Goal: Obtain resource: Download file/media

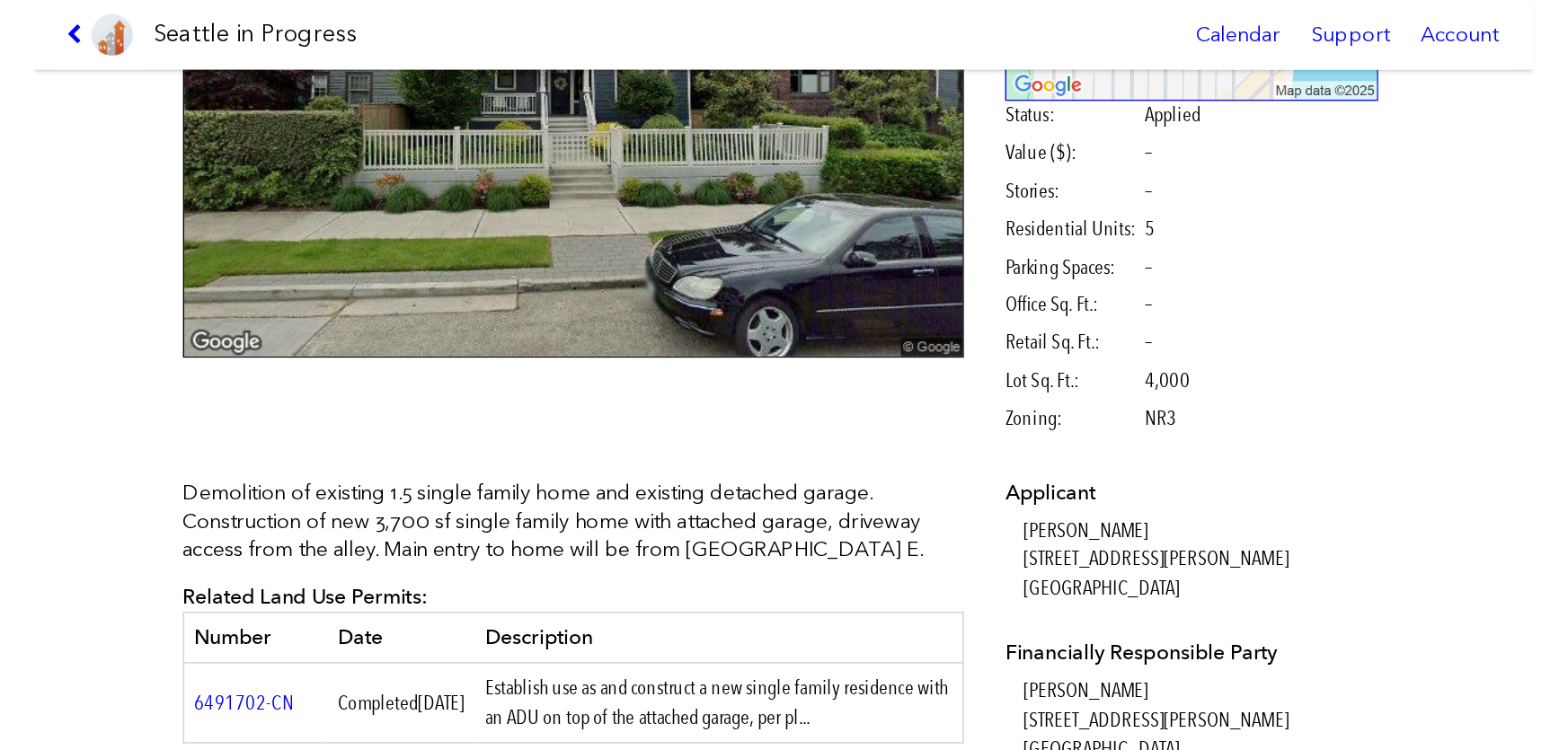
scroll to position [216, 0]
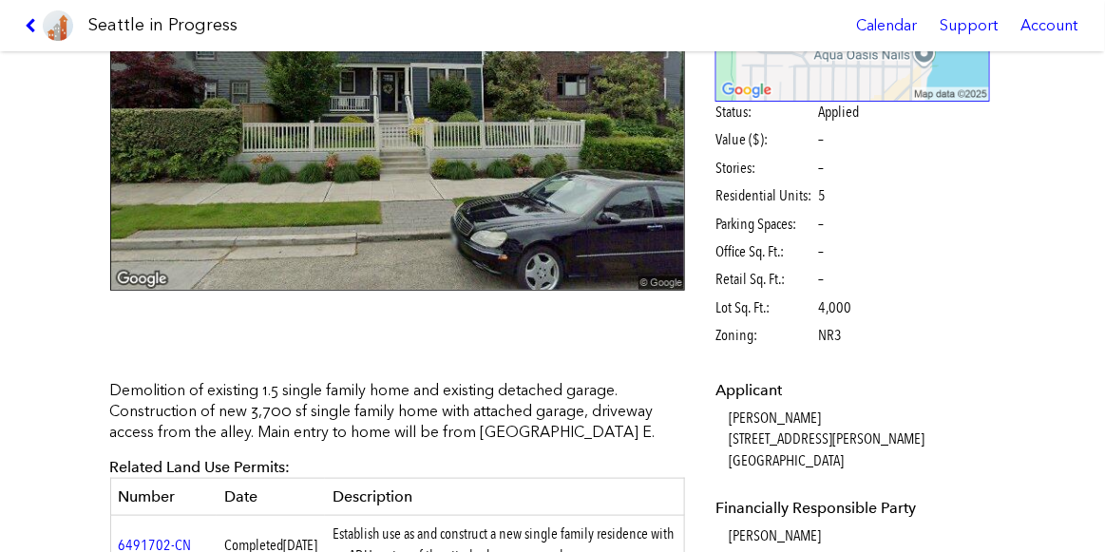
click at [34, 29] on icon at bounding box center [34, 25] width 18 height 15
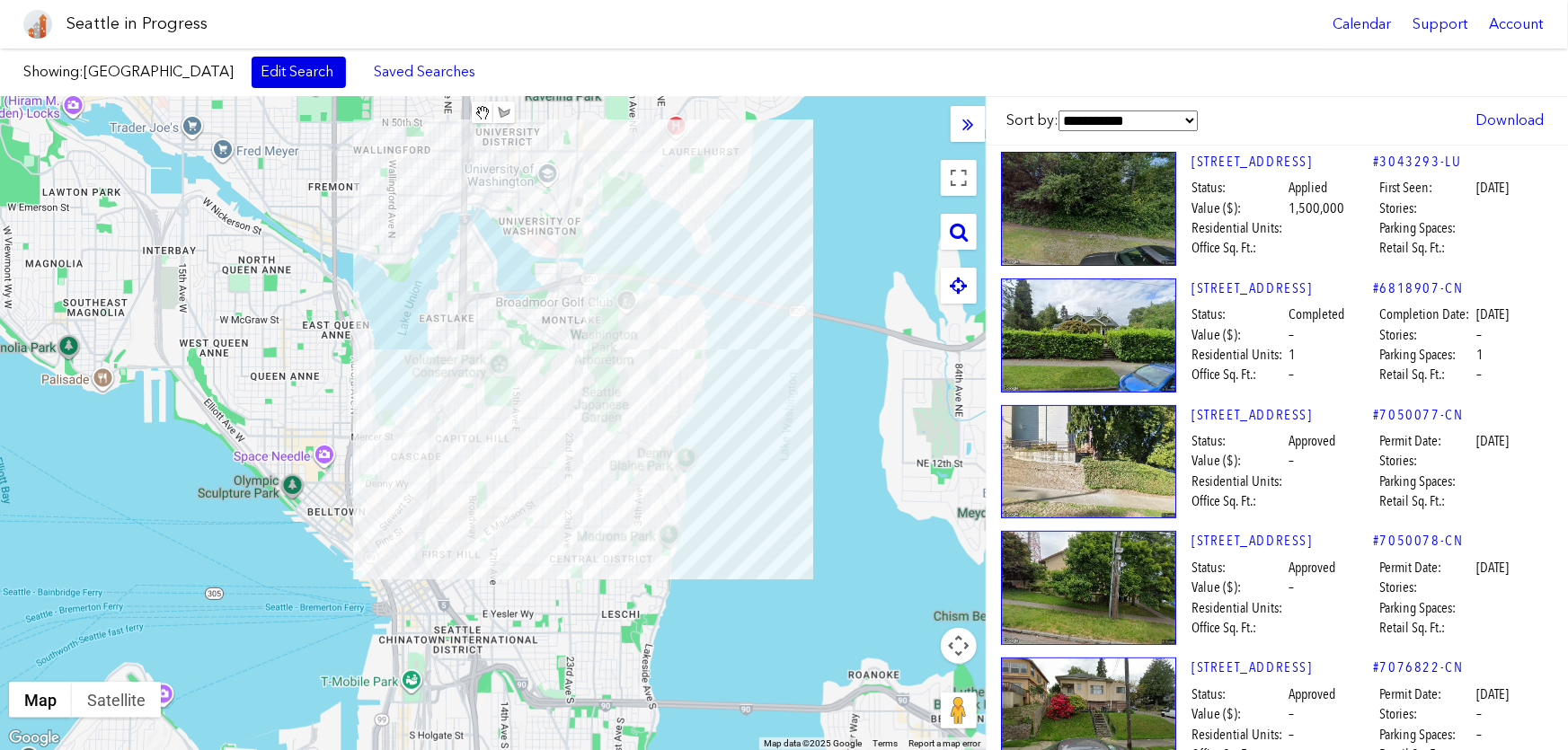
click at [262, 70] on link "Edit Search" at bounding box center [299, 72] width 95 height 30
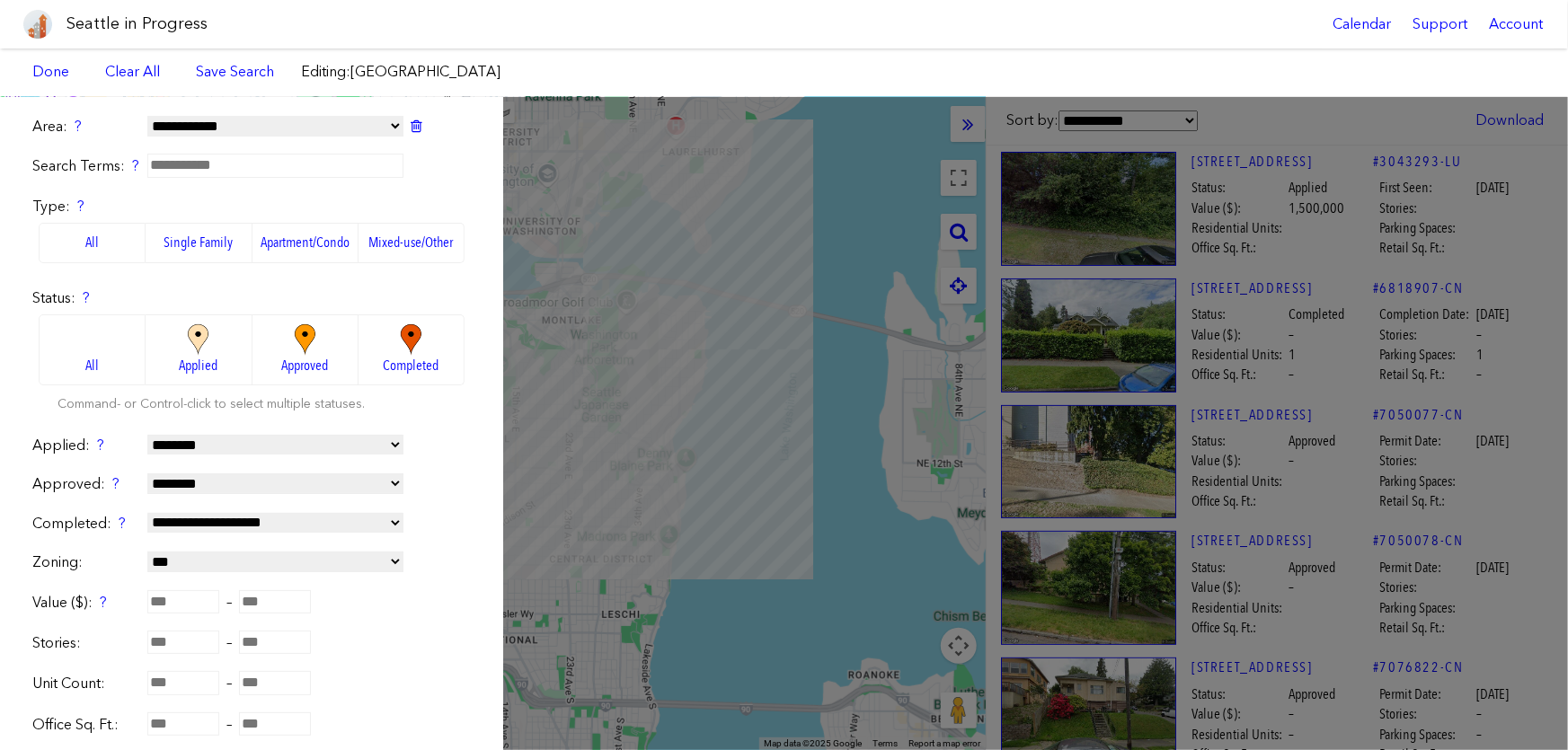
click at [287, 241] on label "Apartment/Condo" at bounding box center [305, 243] width 106 height 40
click at [808, 373] on div "**********" at bounding box center [784, 423] width 1568 height 653
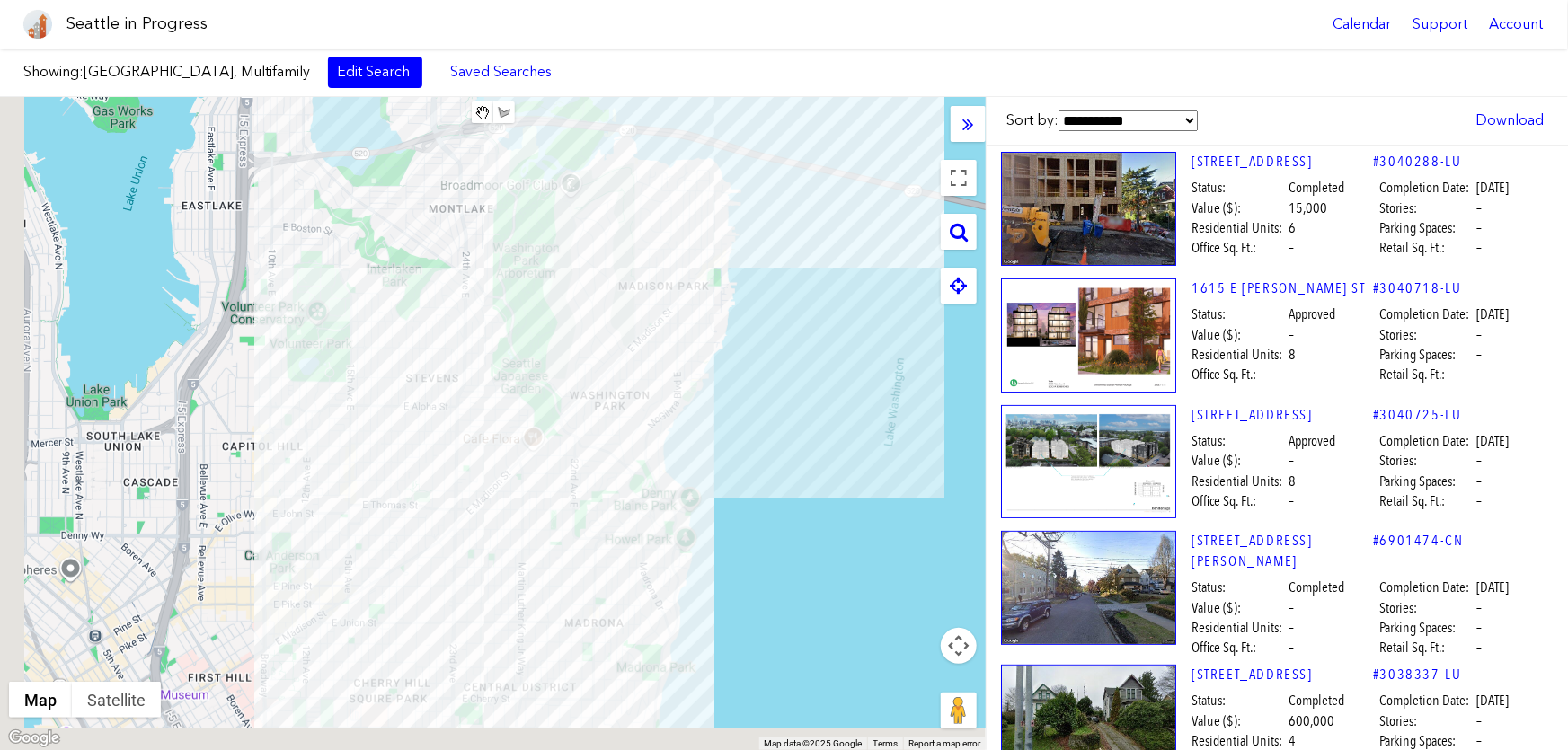
drag, startPoint x: 377, startPoint y: 370, endPoint x: 416, endPoint y: 315, distance: 67.4
click at [416, 315] on div at bounding box center [492, 423] width 986 height 653
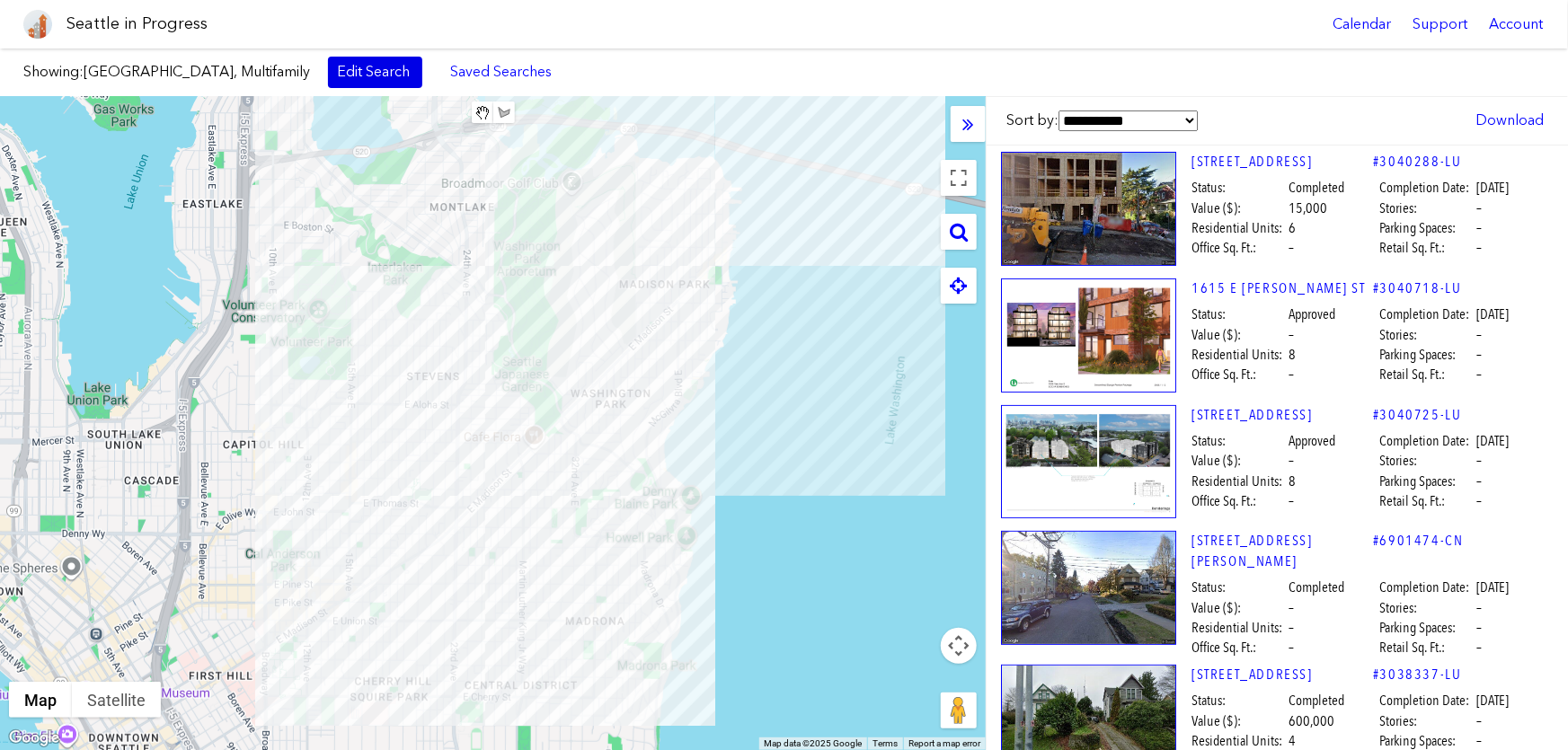
click at [332, 63] on link "Edit Search" at bounding box center [375, 72] width 95 height 30
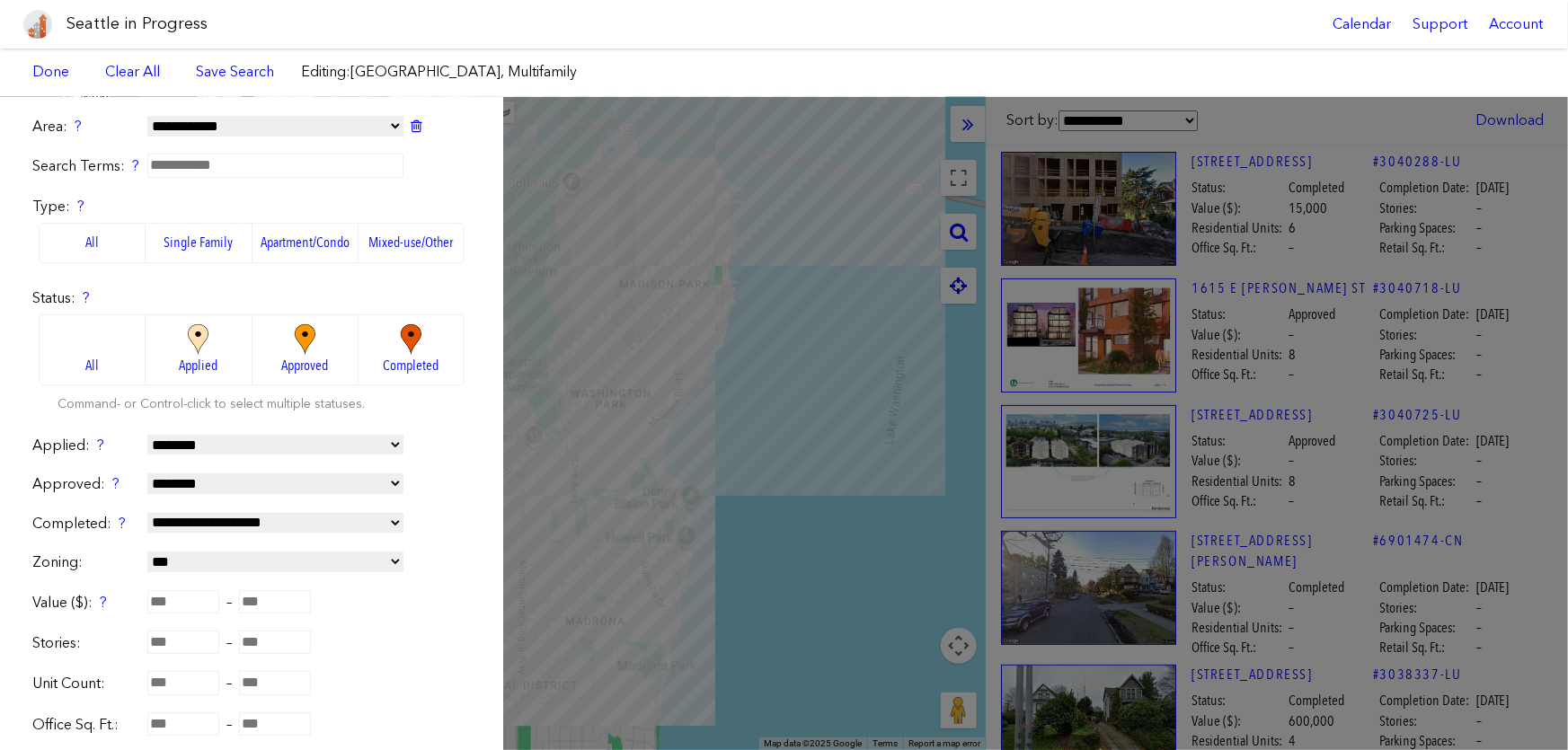
click at [389, 242] on label "Mixed-use/Other" at bounding box center [411, 243] width 106 height 40
click at [679, 346] on div "**********" at bounding box center [784, 423] width 1568 height 653
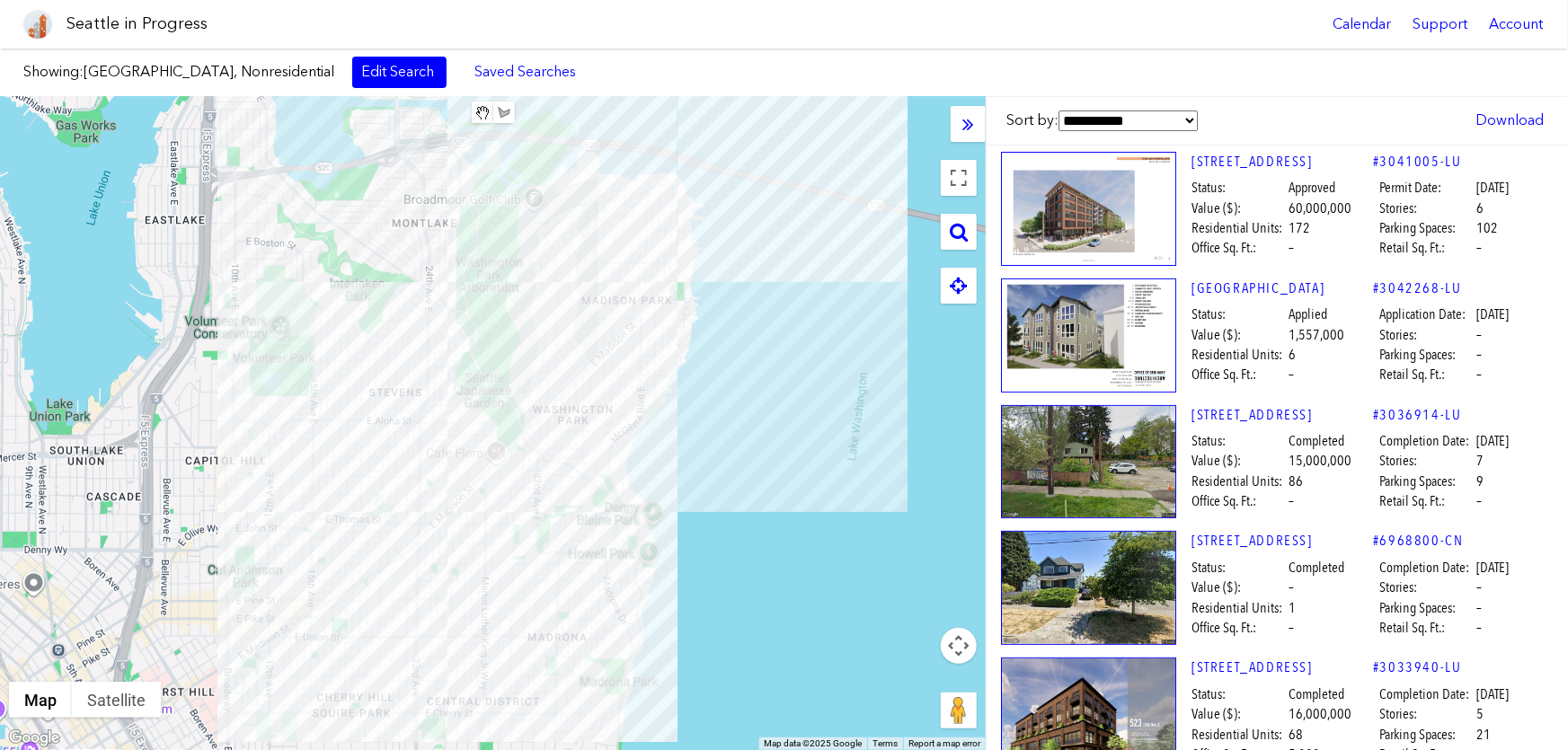
drag, startPoint x: 807, startPoint y: 486, endPoint x: 807, endPoint y: 445, distance: 41.0
click at [807, 445] on div at bounding box center [492, 423] width 986 height 653
click at [362, 79] on link "Edit Search" at bounding box center [400, 72] width 95 height 30
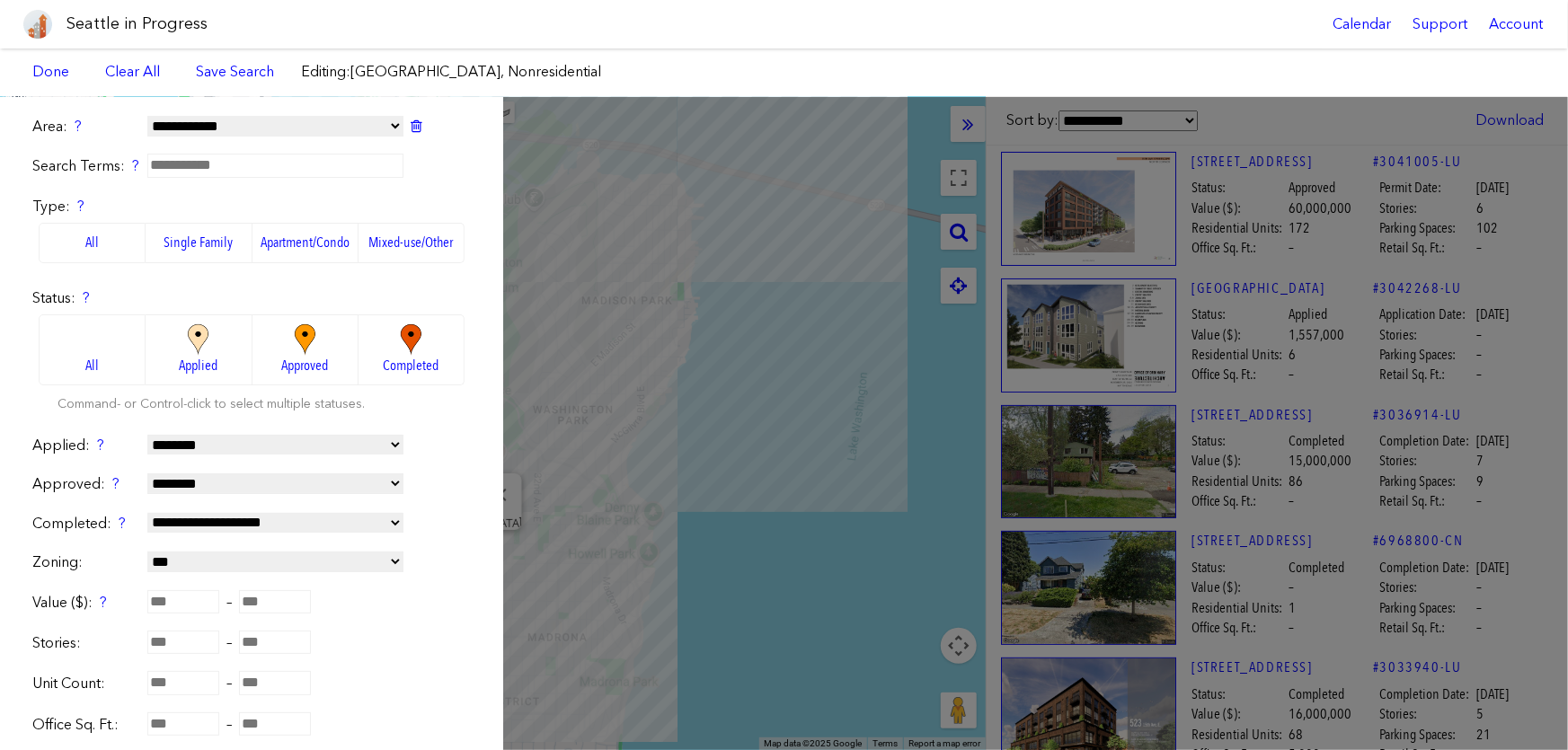
click at [276, 235] on label "Apartment/Condo" at bounding box center [305, 243] width 106 height 40
click at [734, 358] on div "**********" at bounding box center [784, 423] width 1568 height 653
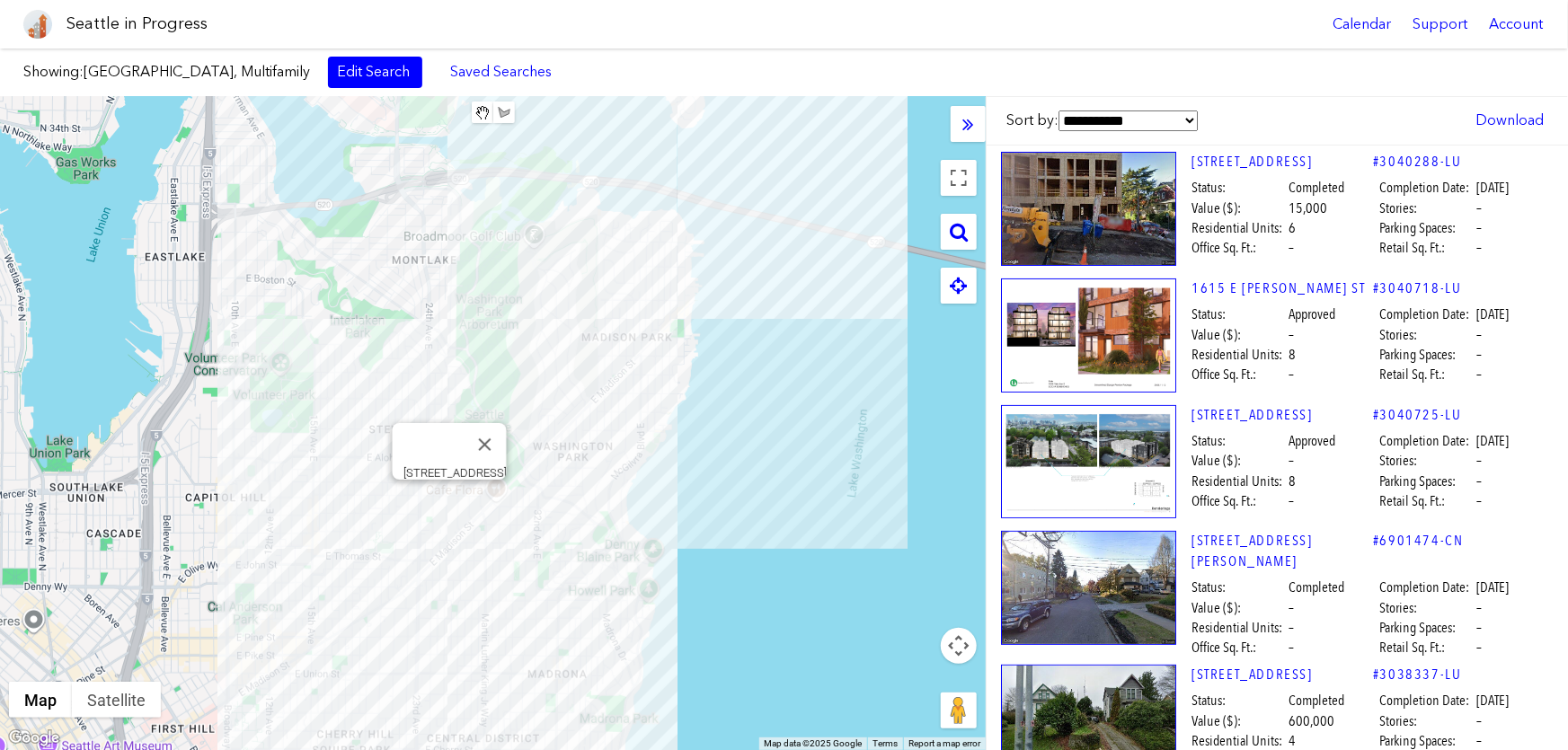
click at [444, 499] on div "450 25TH AVE E" at bounding box center [492, 423] width 986 height 653
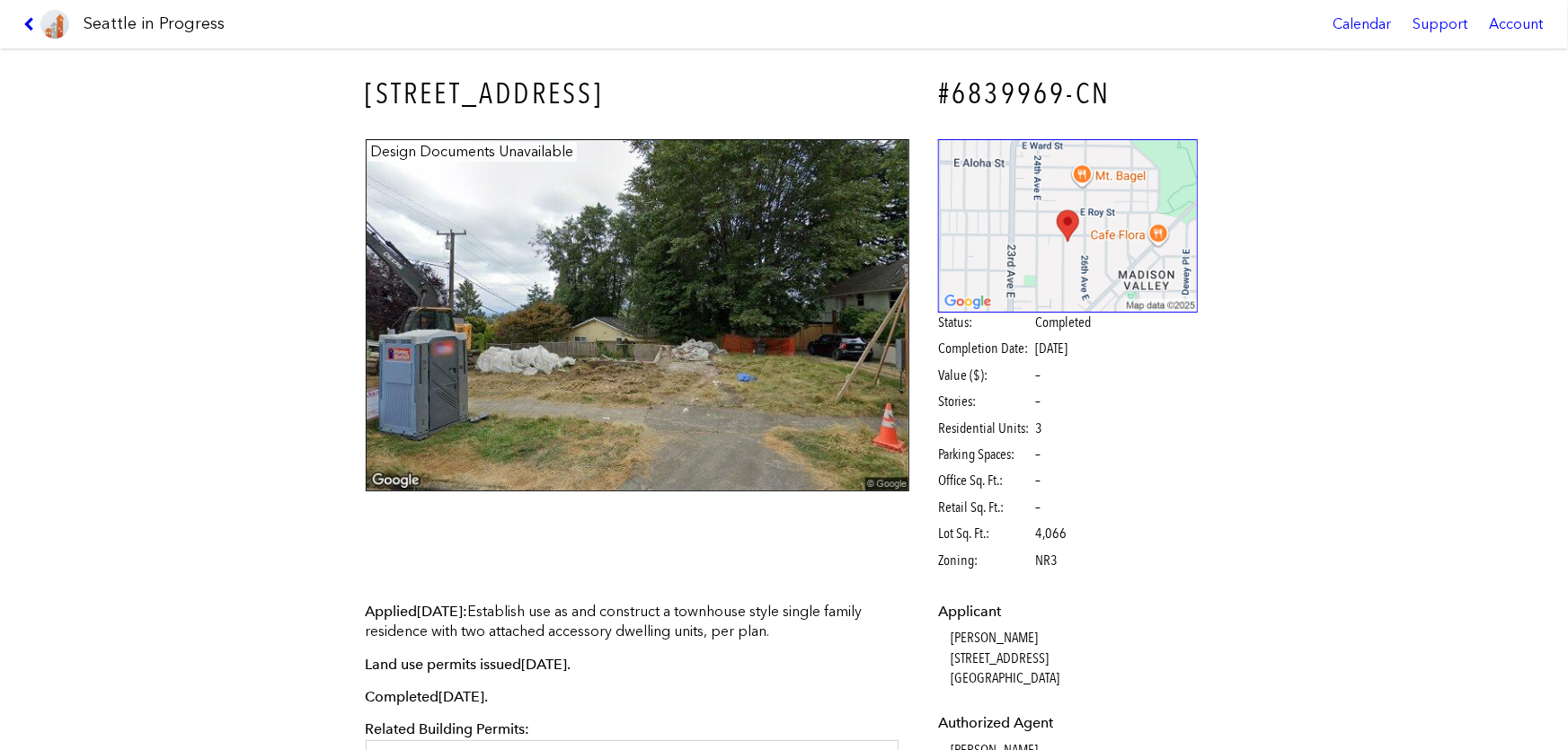
click at [24, 20] on icon at bounding box center [32, 24] width 17 height 14
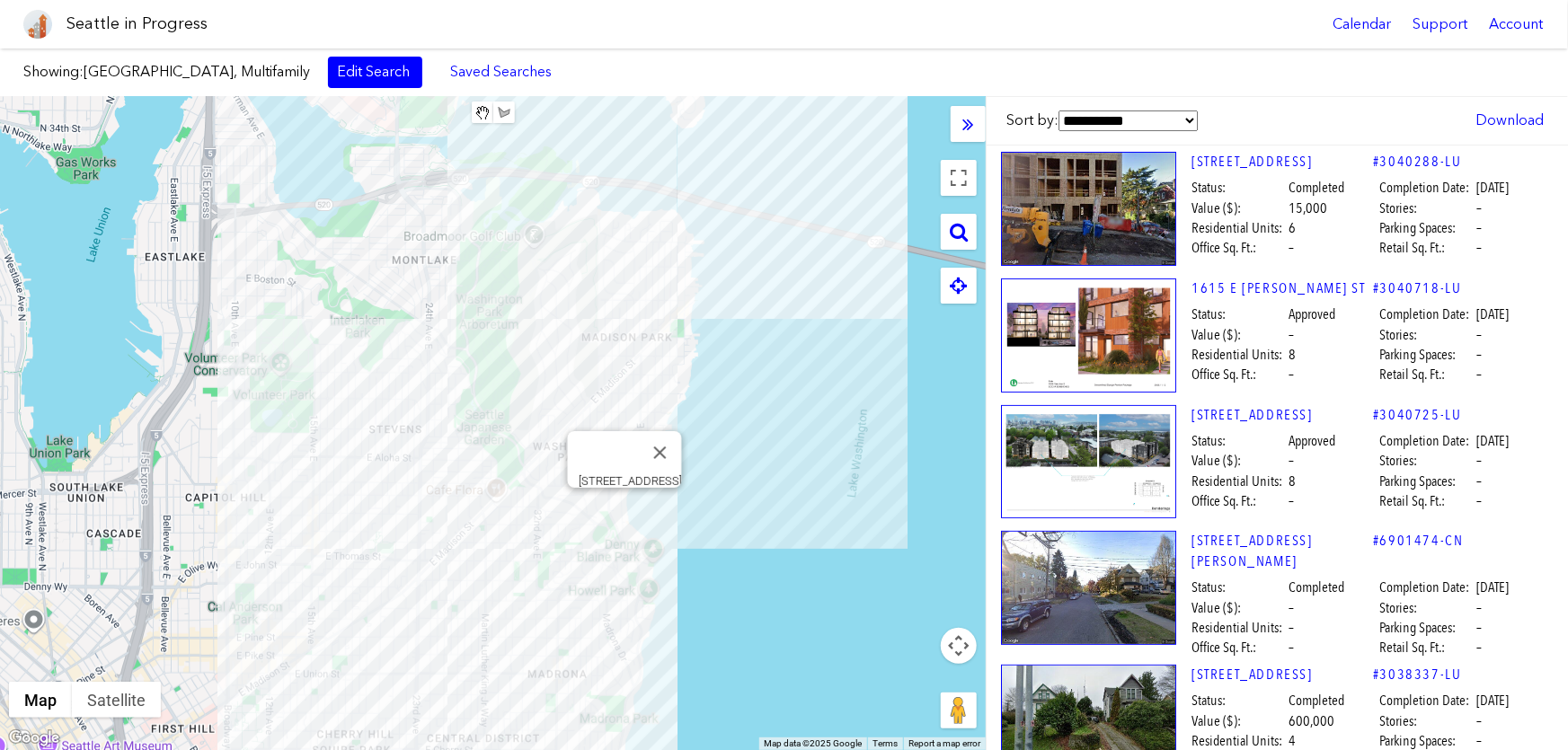
click at [624, 501] on div "420 39TH AVE E" at bounding box center [492, 423] width 986 height 653
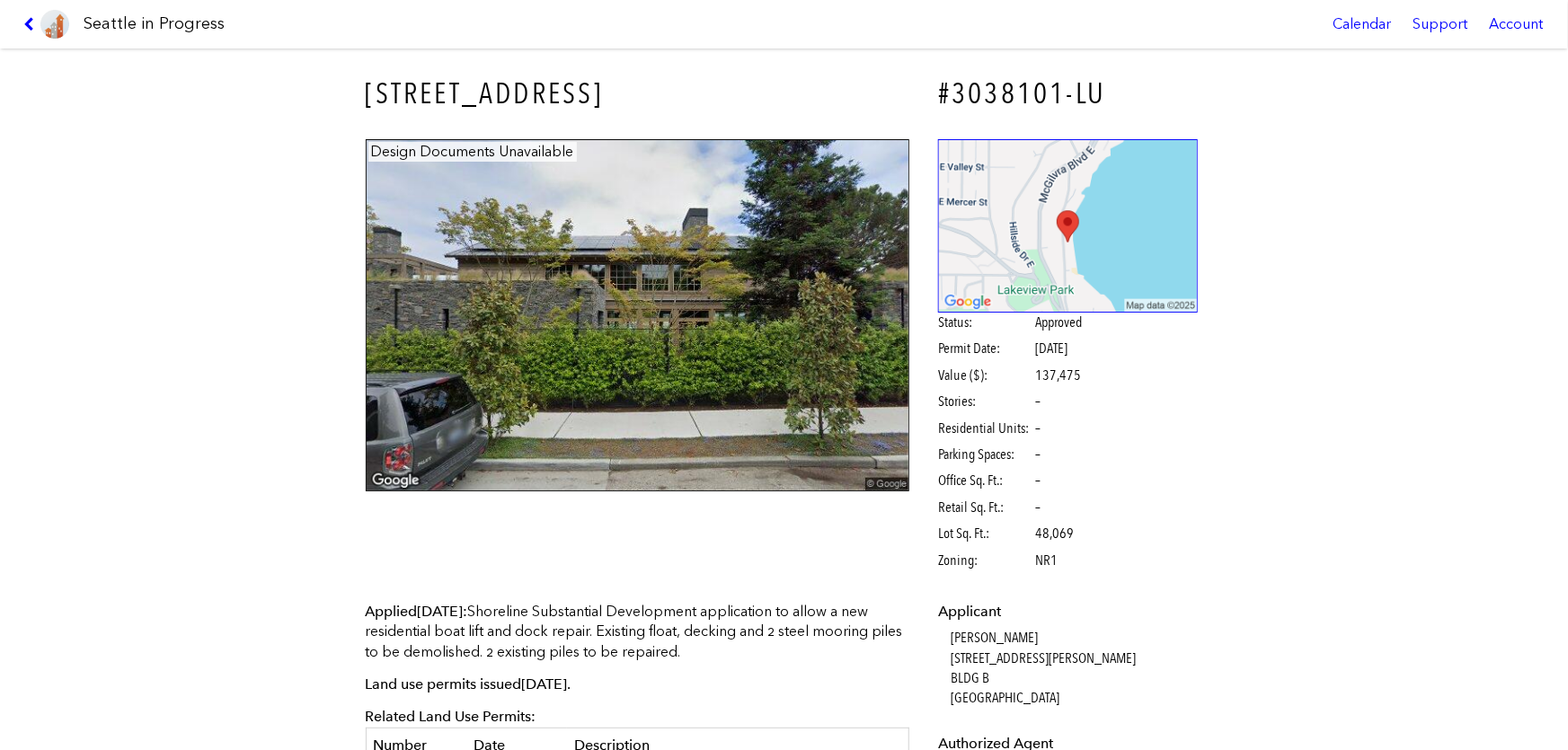
click at [19, 20] on link at bounding box center [46, 24] width 60 height 48
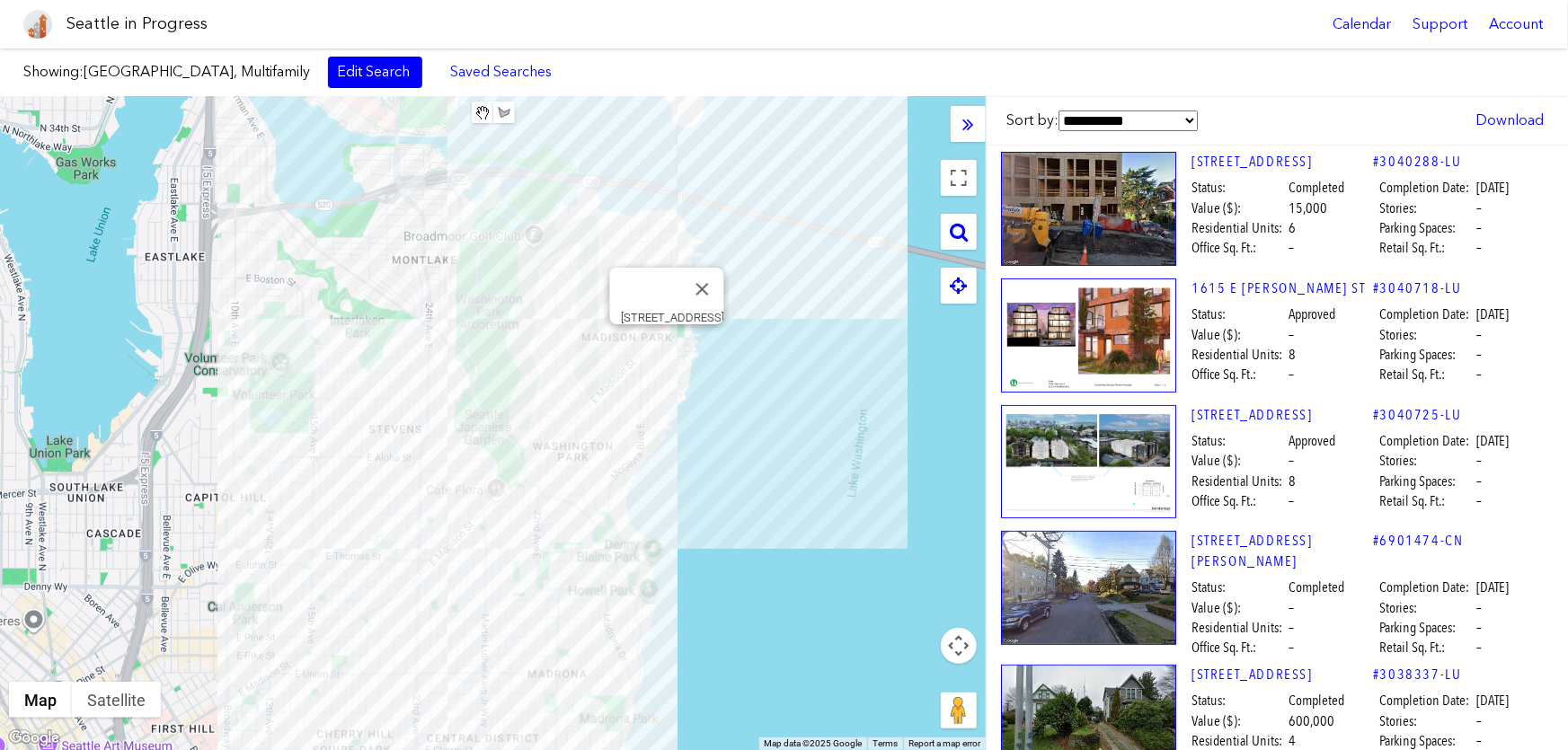
click at [669, 348] on div "[STREET_ADDRESS]" at bounding box center [492, 423] width 986 height 653
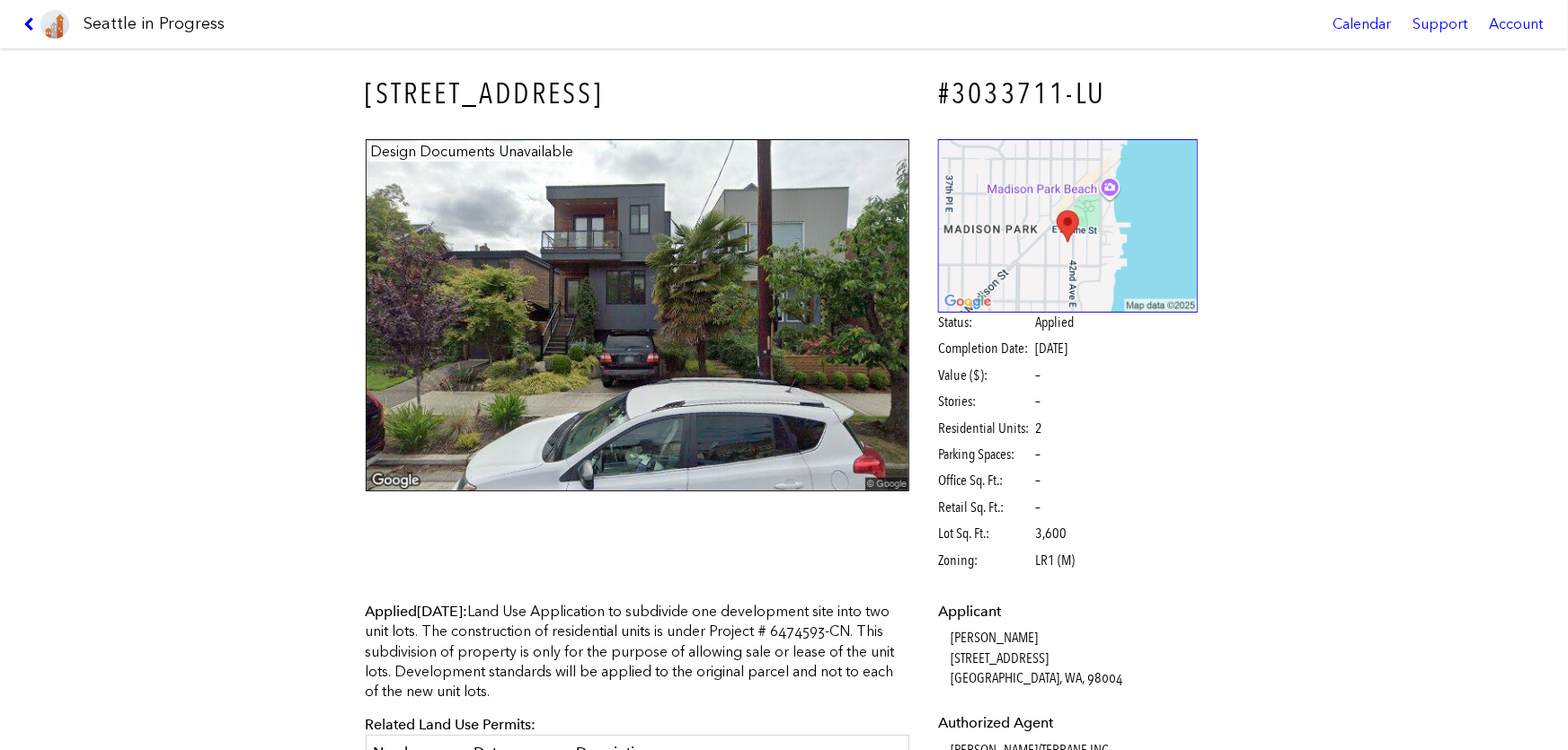
click at [25, 17] on icon at bounding box center [32, 24] width 17 height 14
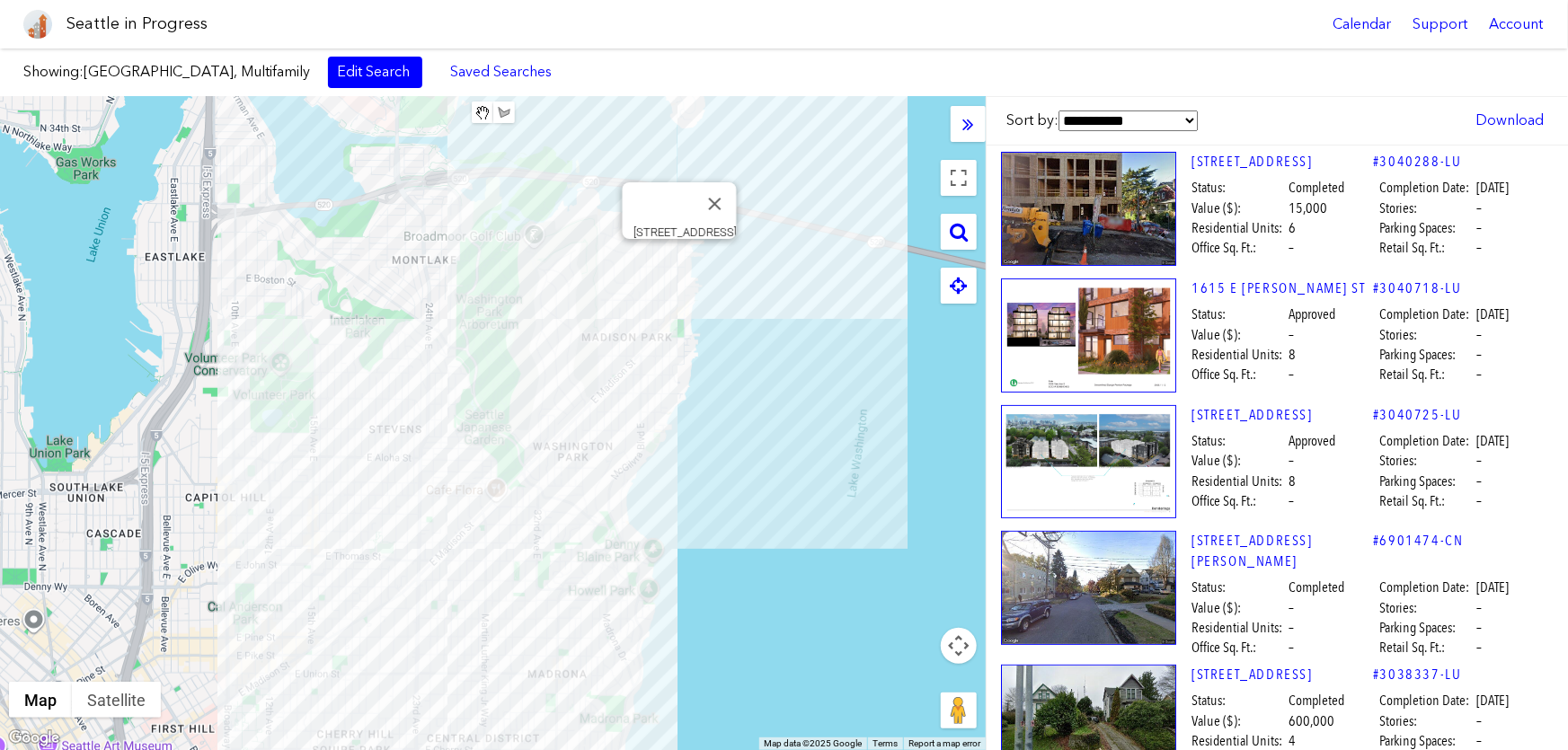
click at [680, 258] on div "[STREET_ADDRESS]" at bounding box center [492, 423] width 986 height 653
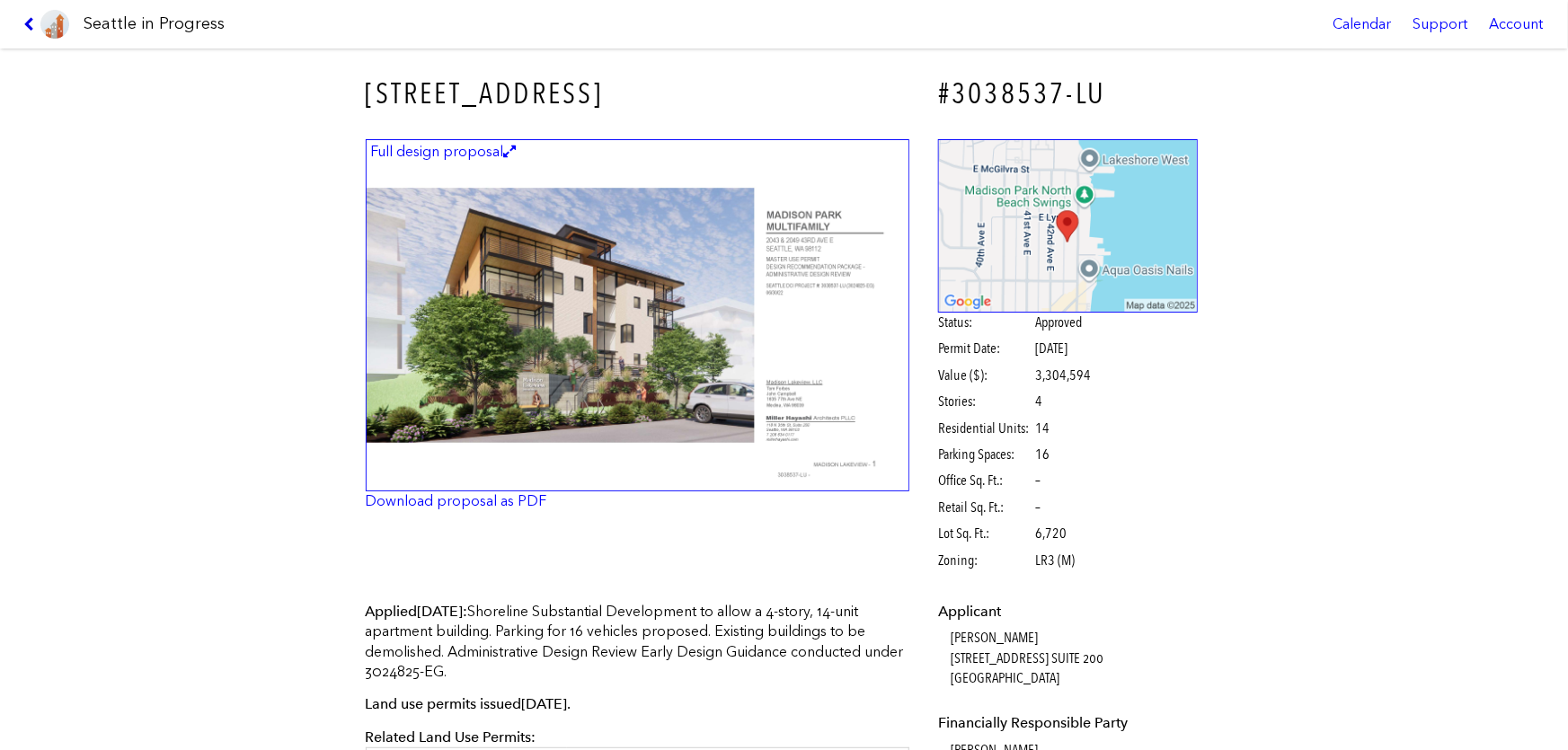
click at [39, 20] on icon at bounding box center [32, 24] width 17 height 14
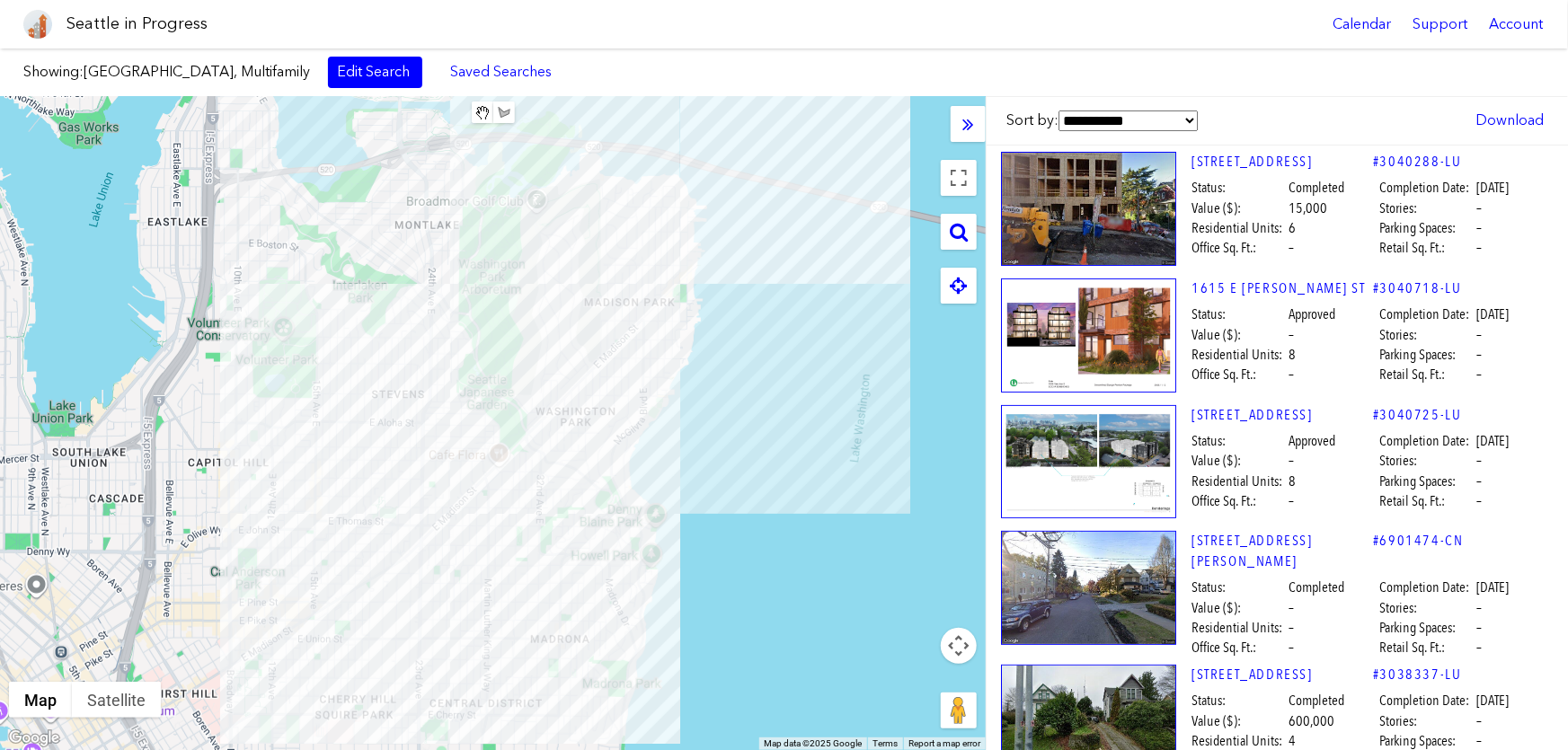
drag, startPoint x: 754, startPoint y: 492, endPoint x: 755, endPoint y: 466, distance: 26.0
click at [755, 469] on div at bounding box center [492, 423] width 986 height 653
click at [898, 316] on div "1615 E [PERSON_NAME] ST" at bounding box center [492, 423] width 986 height 653
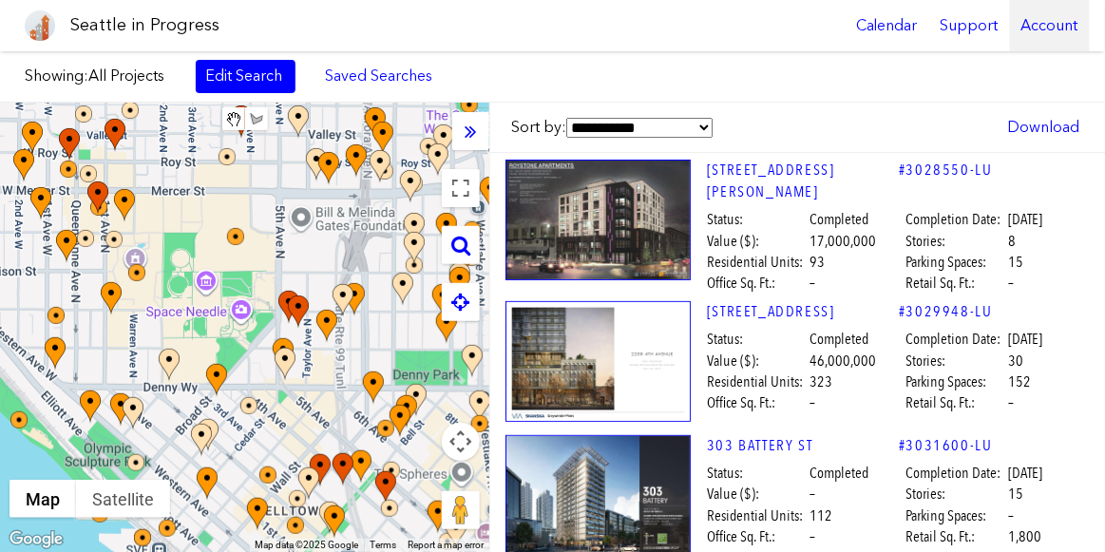
click at [1056, 25] on div "Account" at bounding box center [1050, 25] width 80 height 51
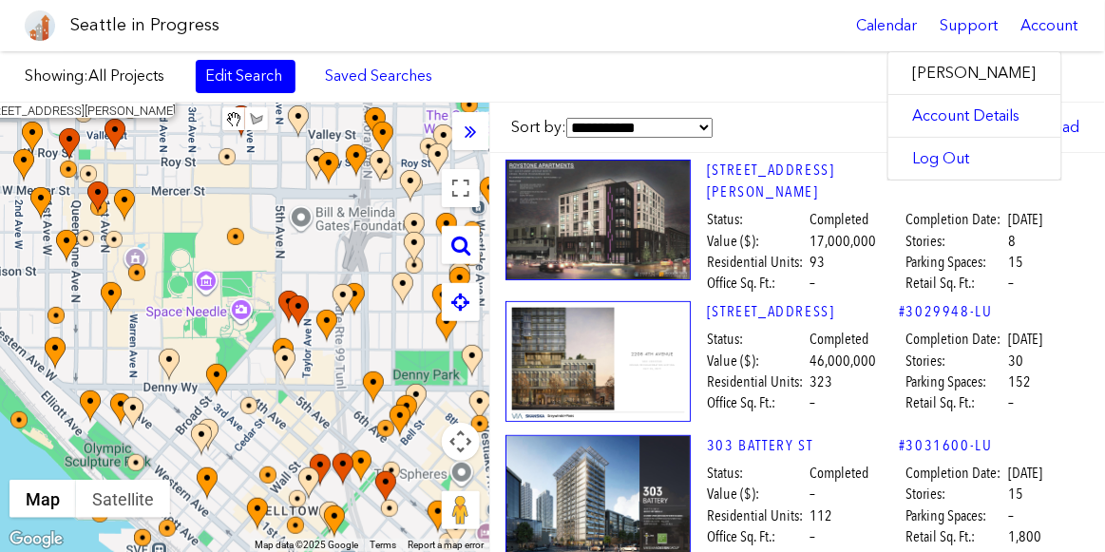
click at [772, 44] on div "Seattle in Progress Calendar Support Account" at bounding box center [552, 25] width 1105 height 51
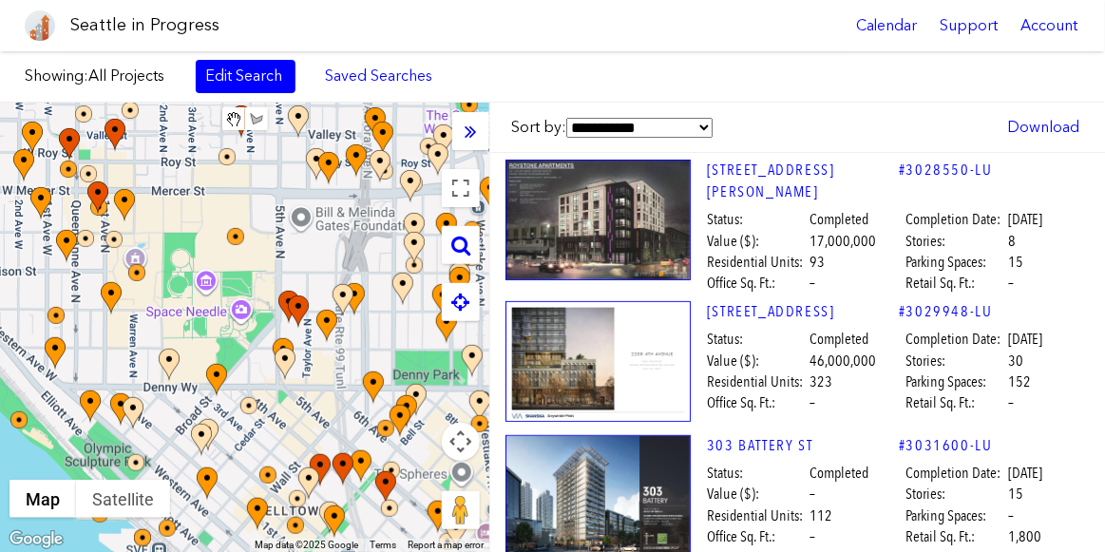
click at [475, 127] on icon at bounding box center [471, 131] width 12 height 21
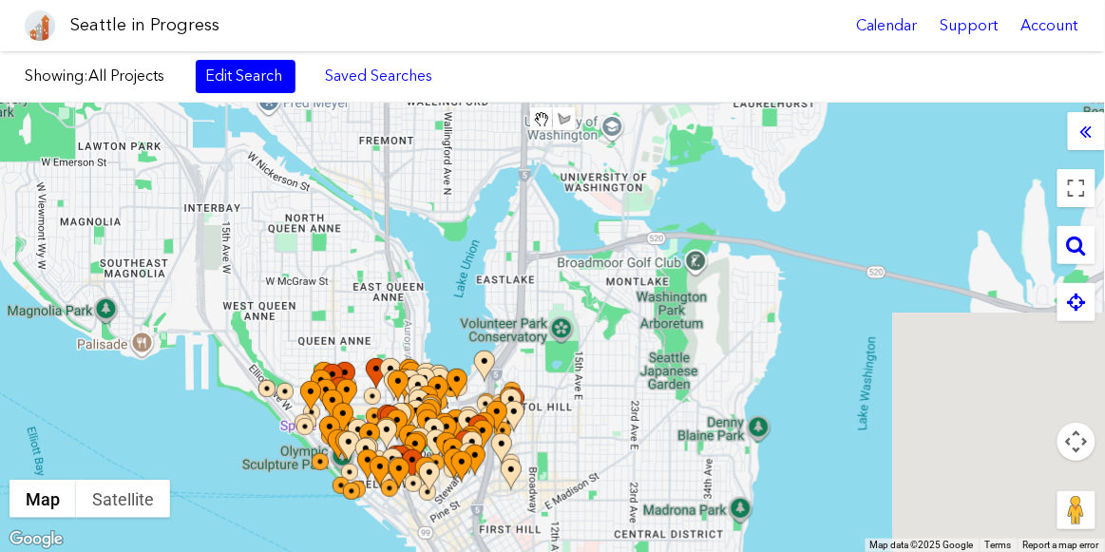
drag, startPoint x: 762, startPoint y: 298, endPoint x: 613, endPoint y: 401, distance: 181.7
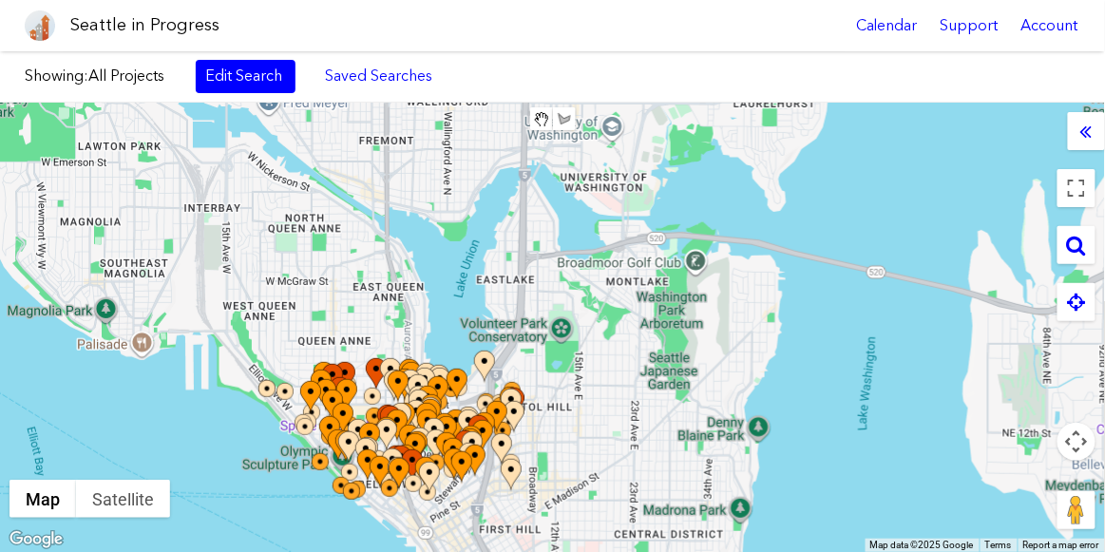
click at [613, 401] on div at bounding box center [552, 328] width 1105 height 450
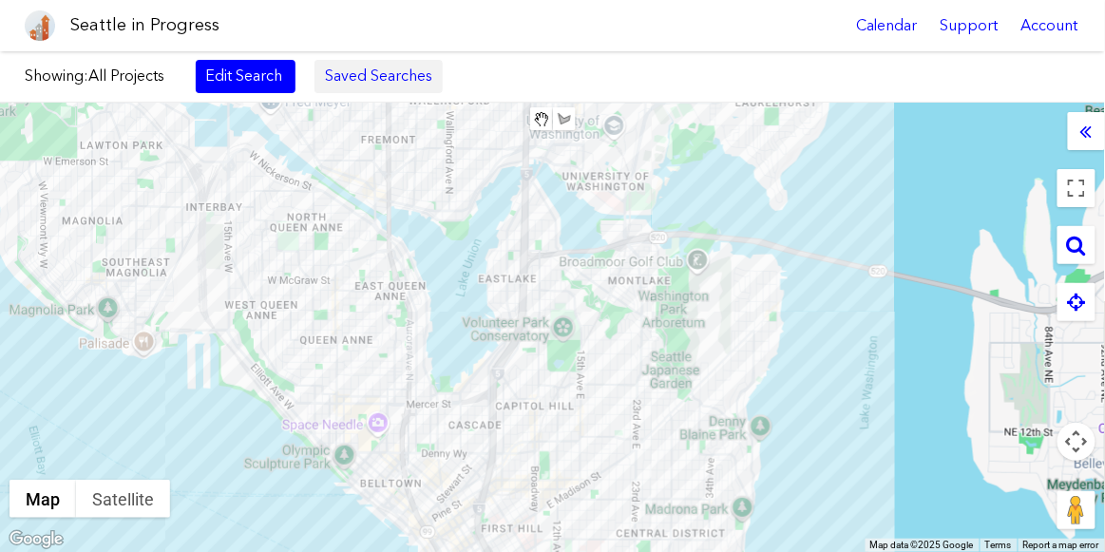
click at [376, 73] on link "Saved Searches" at bounding box center [379, 76] width 128 height 32
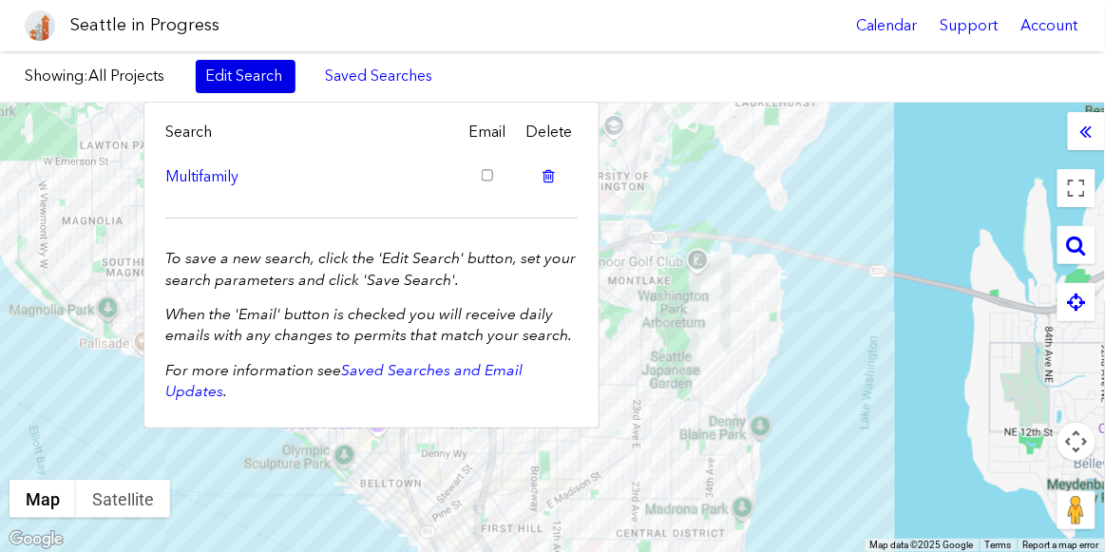
click at [250, 86] on link "Edit Search" at bounding box center [246, 76] width 100 height 32
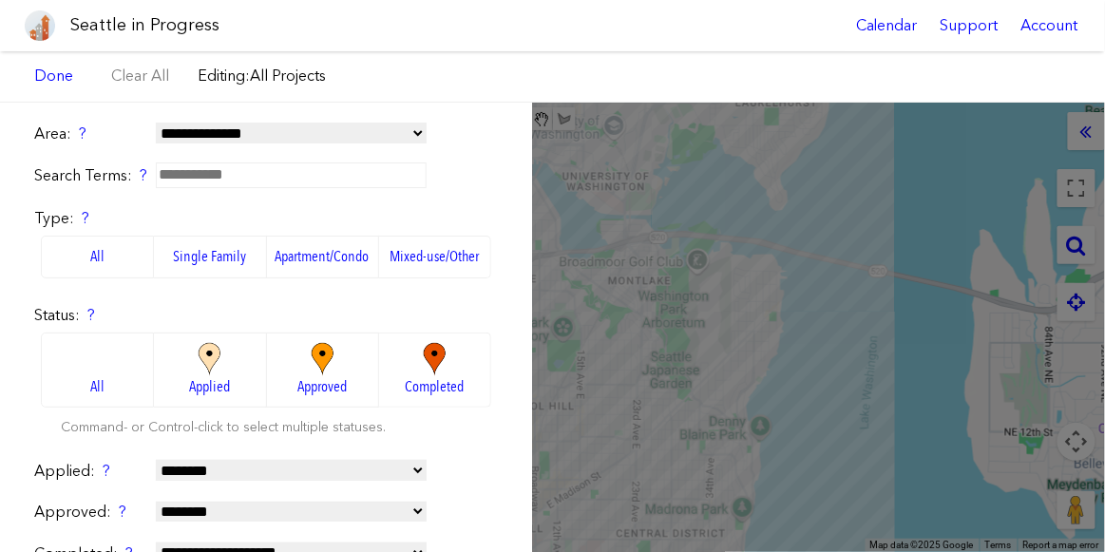
click at [217, 135] on select "**********" at bounding box center [291, 133] width 271 height 21
select select "**********"
click at [156, 123] on select "**********" at bounding box center [291, 133] width 271 height 21
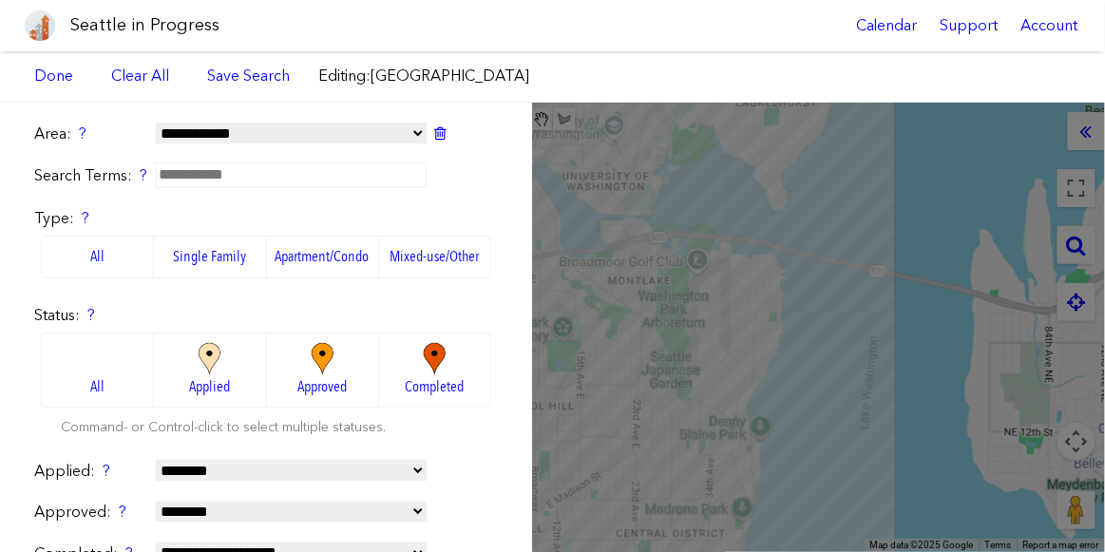
click at [298, 259] on label "Apartment/Condo" at bounding box center [323, 257] width 112 height 42
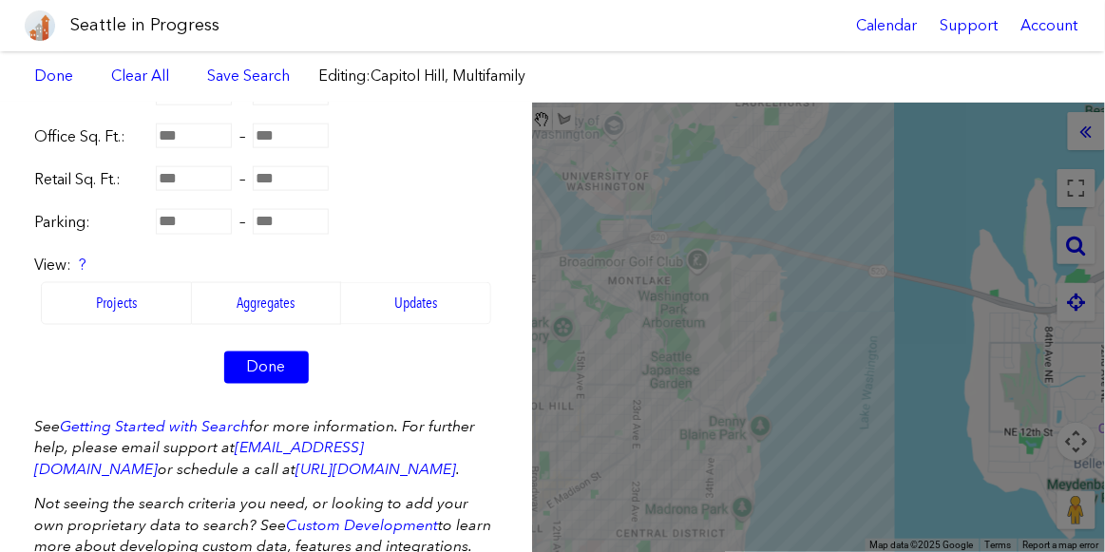
scroll to position [637, 0]
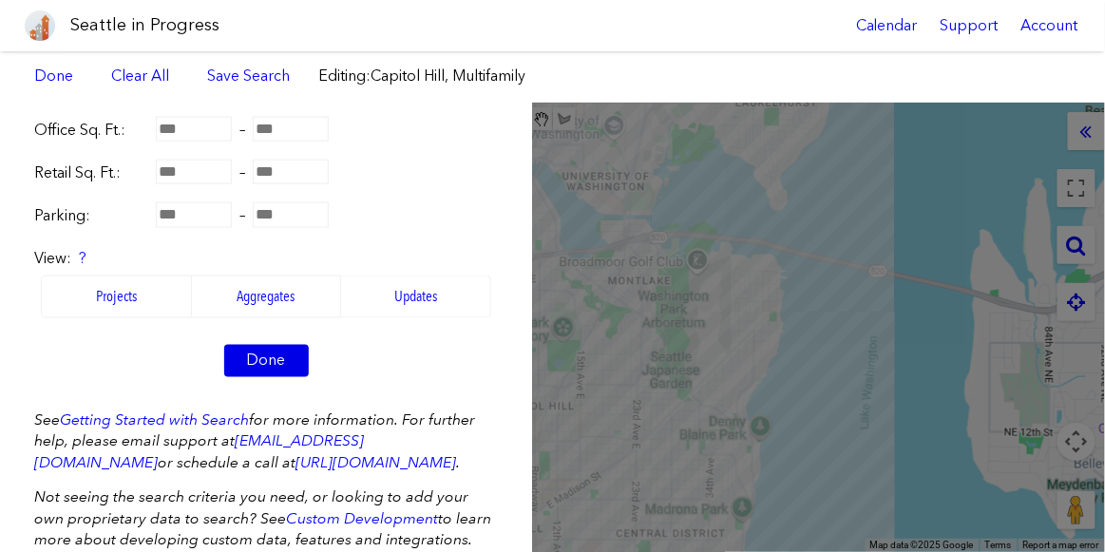
click at [280, 345] on link "Done" at bounding box center [266, 361] width 85 height 32
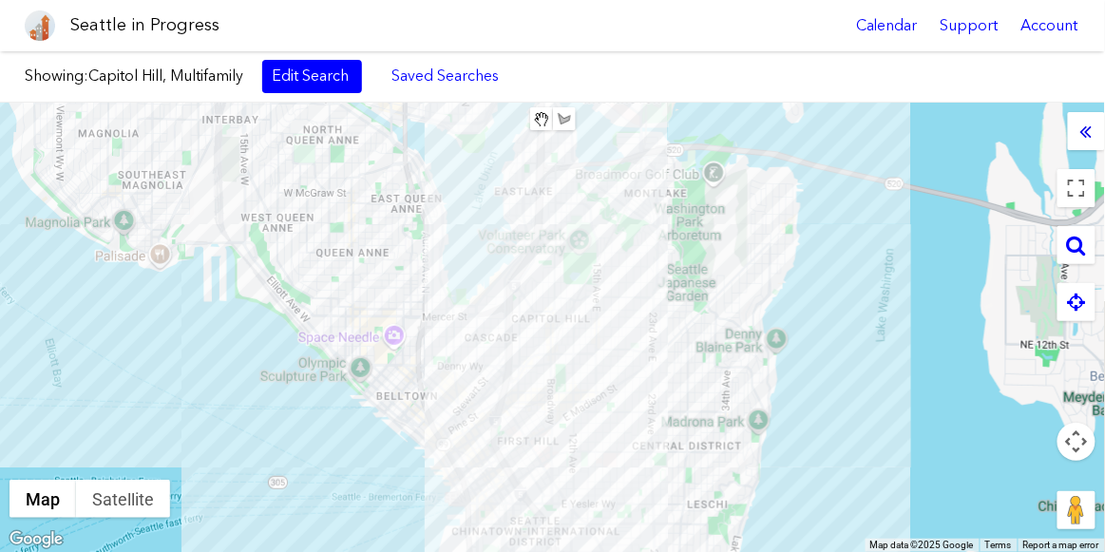
click at [1102, 140] on div at bounding box center [1086, 131] width 37 height 38
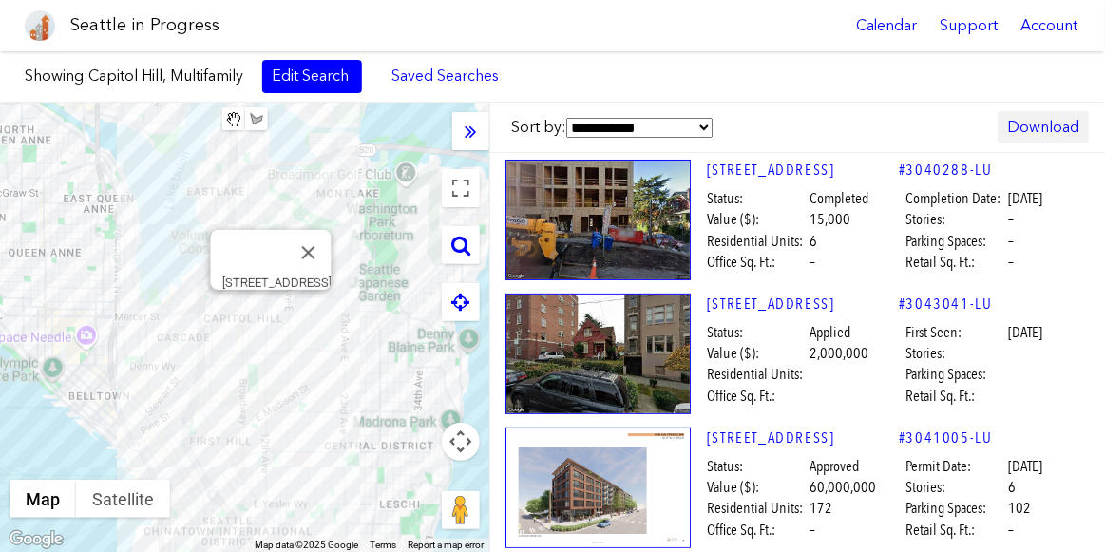
click at [1043, 126] on link "Download" at bounding box center [1043, 127] width 91 height 32
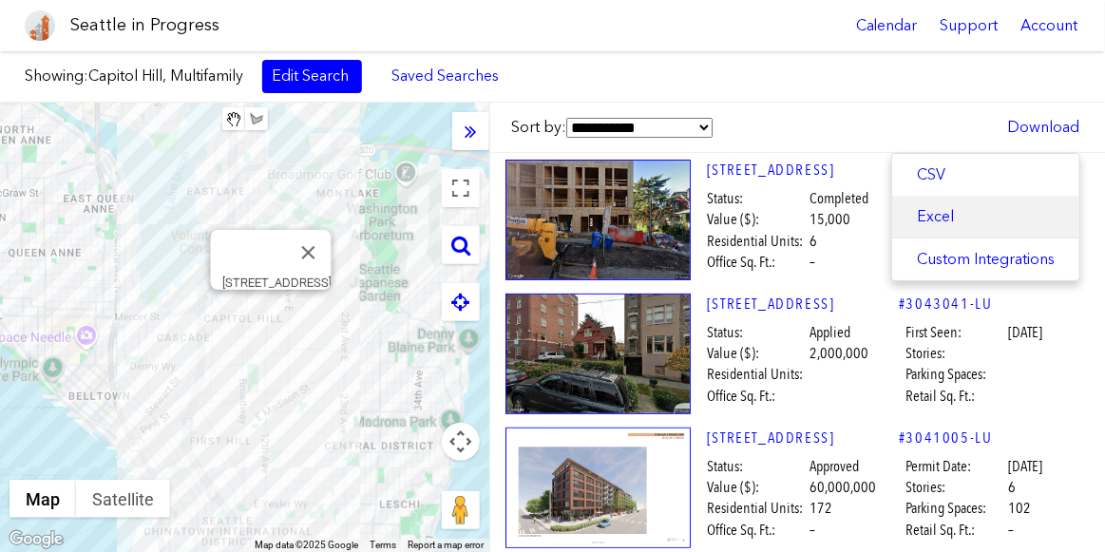
click at [929, 205] on link "Excel" at bounding box center [986, 217] width 187 height 42
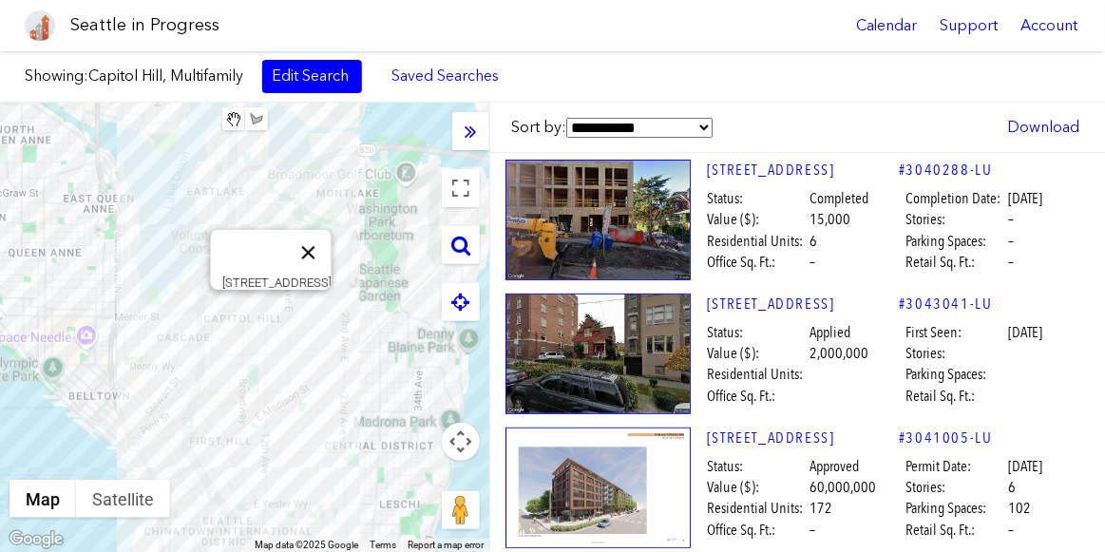
click at [303, 243] on button "Close" at bounding box center [308, 253] width 46 height 46
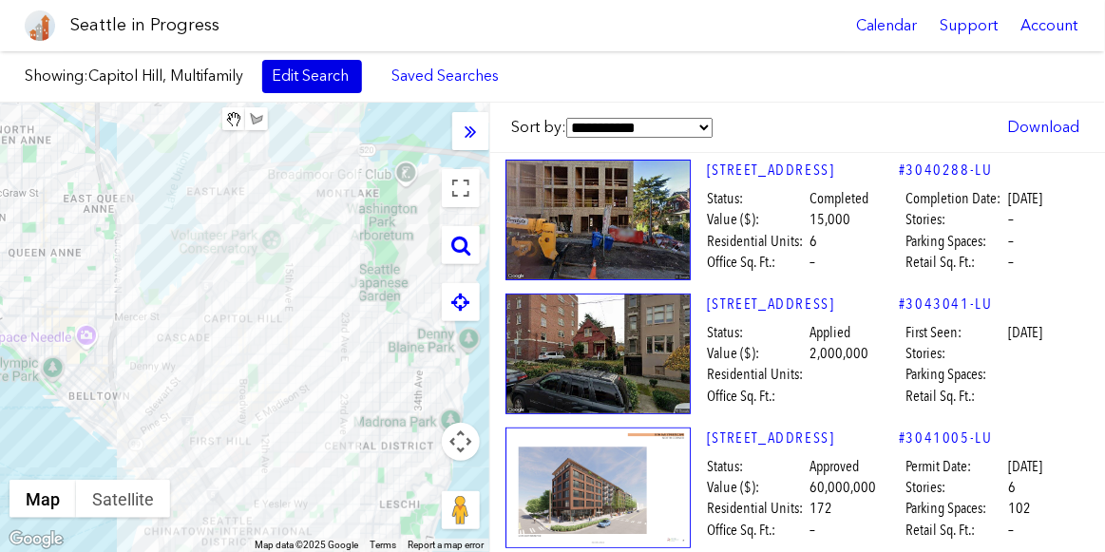
click at [335, 73] on link "Edit Search" at bounding box center [312, 76] width 100 height 32
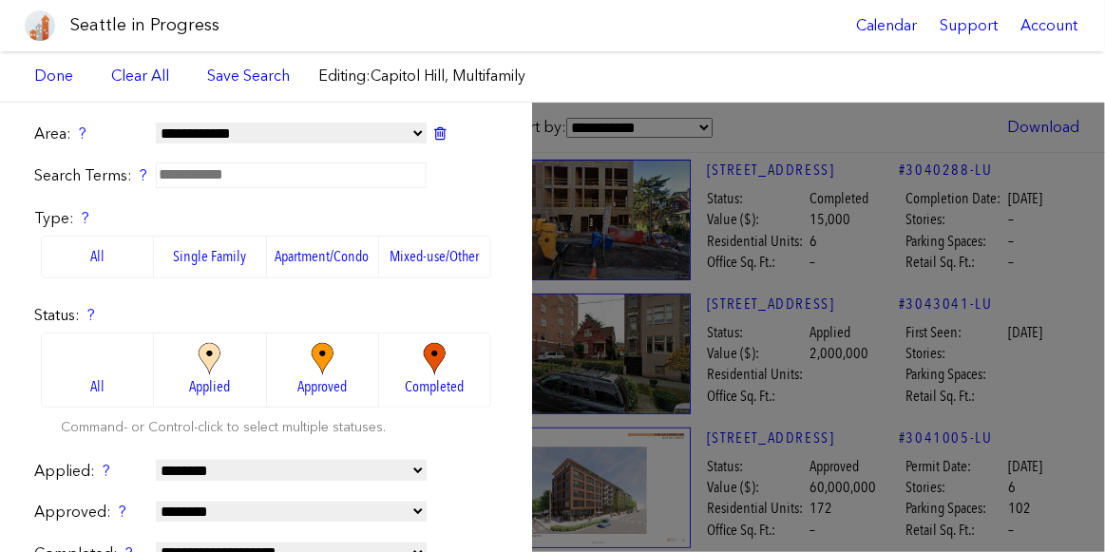
click at [490, 157] on div "**********" at bounding box center [266, 328] width 532 height 450
